Goal: Contribute content: Add original content to the website for others to see

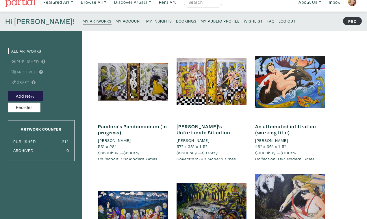
scroll to position [7, 0]
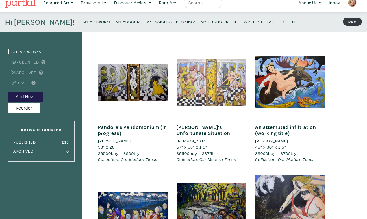
click at [208, 78] on div at bounding box center [211, 82] width 70 height 70
click at [217, 82] on div at bounding box center [211, 82] width 70 height 70
click at [223, 81] on div at bounding box center [211, 82] width 70 height 70
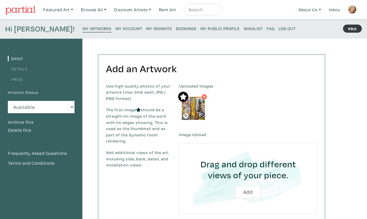
click at [192, 83] on label "Uploaded Images" at bounding box center [248, 86] width 138 height 6
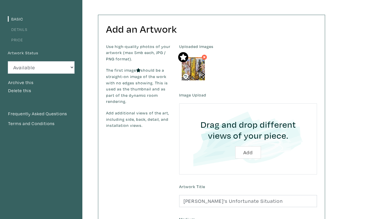
scroll to position [51, 0]
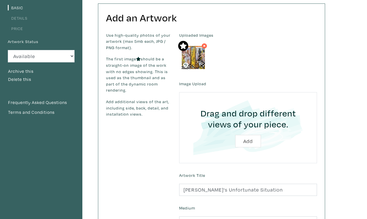
click at [248, 110] on input "file" at bounding box center [248, 127] width 122 height 55
type input "C:\fakepath\DSC_0162.JPG"
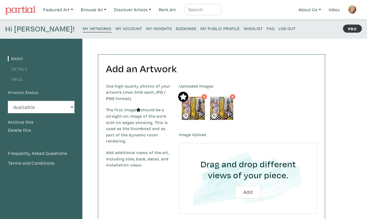
click at [200, 26] on small "My Public Profile" at bounding box center [219, 28] width 39 height 5
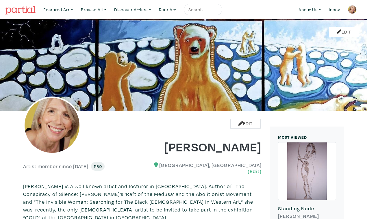
scroll to position [345, 0]
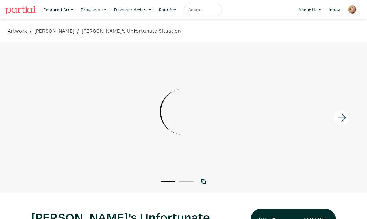
click at [344, 113] on icon at bounding box center [341, 117] width 9 height 8
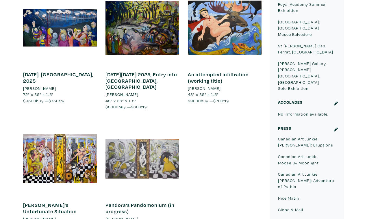
scroll to position [374, 0]
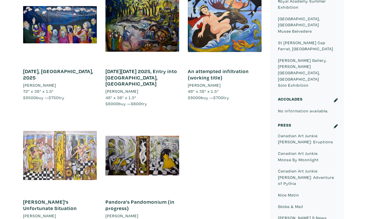
click at [76, 119] on div at bounding box center [60, 156] width 74 height 74
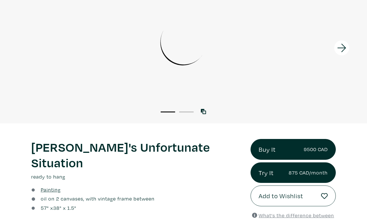
scroll to position [79, 0]
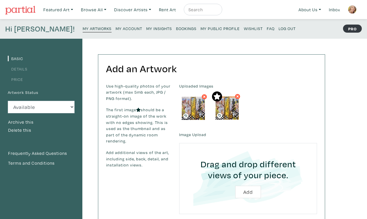
drag, startPoint x: 181, startPoint y: 85, endPoint x: 215, endPoint y: 86, distance: 33.8
click at [215, 93] on icon at bounding box center [216, 96] width 7 height 7
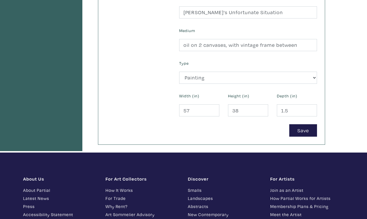
scroll to position [229, 0]
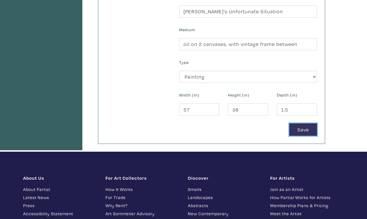
click at [307, 123] on button "Save" at bounding box center [303, 129] width 28 height 12
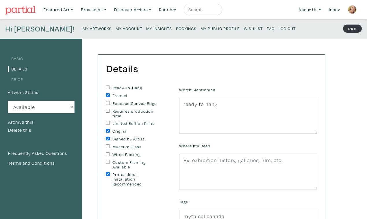
click at [200, 26] on small "My Public Profile" at bounding box center [219, 28] width 39 height 5
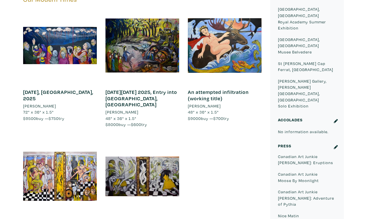
scroll to position [354, 0]
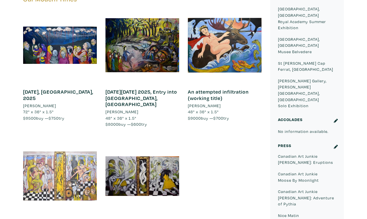
click at [61, 139] on div at bounding box center [60, 176] width 74 height 74
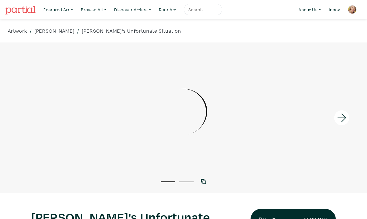
click at [343, 111] on icon at bounding box center [342, 118] width 20 height 16
click at [217, 115] on div at bounding box center [183, 111] width 367 height 122
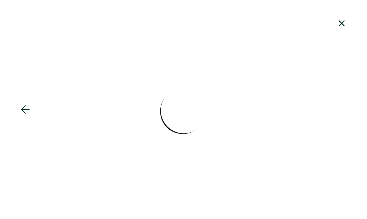
click at [21, 107] on icon at bounding box center [25, 109] width 9 height 8
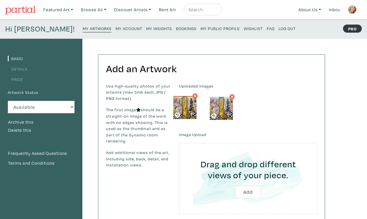
drag, startPoint x: 224, startPoint y: 103, endPoint x: 189, endPoint y: 104, distance: 35.5
click at [188, 104] on img at bounding box center [184, 107] width 23 height 23
click at [278, 104] on div "Uploaded Images" at bounding box center [248, 103] width 146 height 40
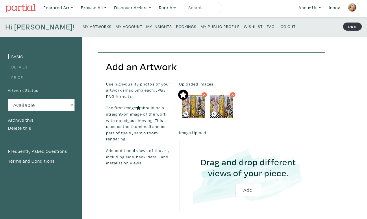
scroll to position [5, 0]
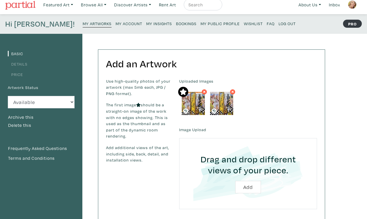
click at [136, 103] on icon at bounding box center [138, 105] width 4 height 4
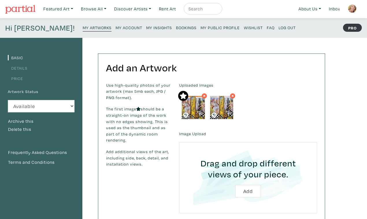
scroll to position [0, 0]
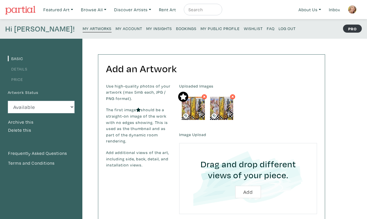
click at [140, 106] on p "The first image should be a straight-on image of the work with no edges showing…" at bounding box center [138, 125] width 64 height 38
click at [128, 83] on p "Use high-quality photos of your artwork (max 5mb each, JPG / PNG format)." at bounding box center [138, 92] width 64 height 19
click at [24, 89] on label "Artwork Status" at bounding box center [23, 92] width 31 height 6
click at [193, 97] on img at bounding box center [193, 108] width 23 height 23
click at [203, 96] on icon at bounding box center [204, 97] width 2 height 2
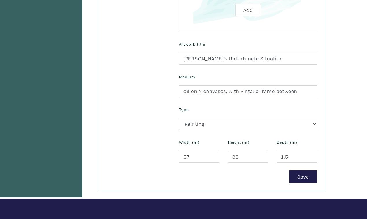
scroll to position [188, 0]
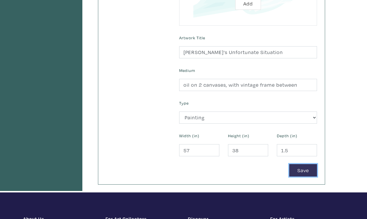
click at [301, 164] on button "Save" at bounding box center [303, 170] width 28 height 12
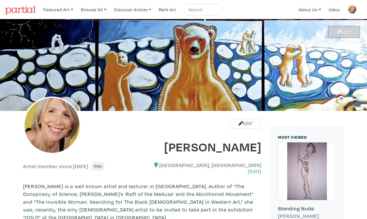
click at [345, 27] on link "Edit" at bounding box center [343, 32] width 30 height 10
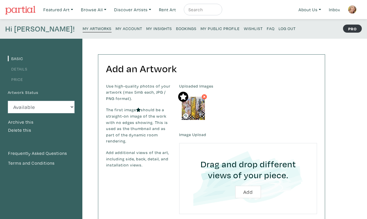
click at [200, 26] on small "My Public Profile" at bounding box center [219, 28] width 39 height 5
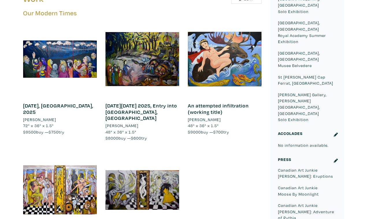
scroll to position [340, 0]
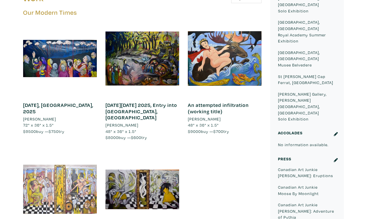
click at [53, 152] on div at bounding box center [60, 189] width 74 height 74
